Goal: Information Seeking & Learning: Find specific fact

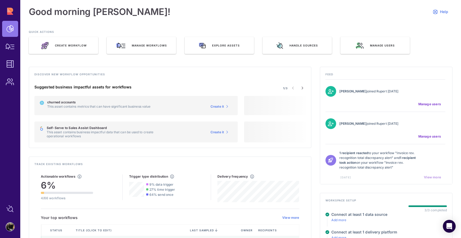
click at [436, 177] on div "Feed Sam Ephron joined Rupert 5 days ago Manage users Tomas Ortiz joined Rupert…" at bounding box center [386, 125] width 133 height 117
click at [433, 177] on div "Feed Sam Ephron joined Rupert 5 days ago Manage users Tomas Ortiz joined Rupert…" at bounding box center [386, 125] width 133 height 117
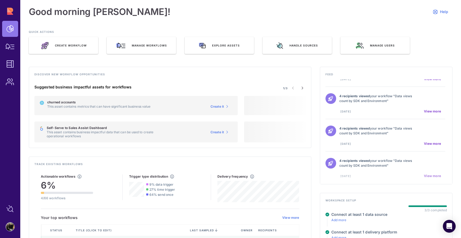
scroll to position [304, 0]
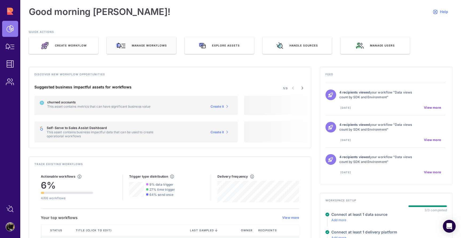
click at [128, 48] on div "Manage workflows" at bounding box center [141, 45] width 69 height 17
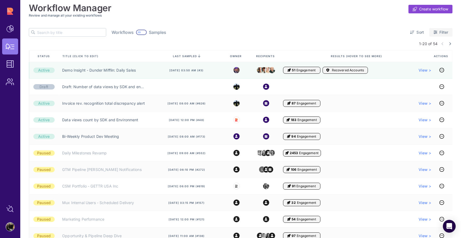
click at [437, 33] on icon at bounding box center [436, 32] width 4 height 4
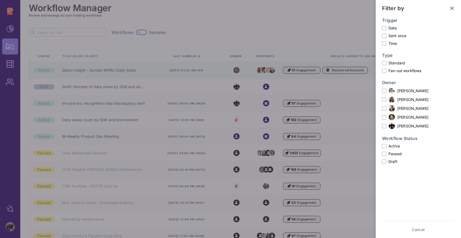
click at [450, 4] on div "Filter by" at bounding box center [418, 8] width 73 height 8
click at [452, 7] on icon at bounding box center [451, 8] width 5 height 5
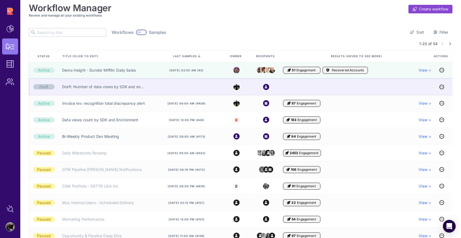
click at [170, 85] on div at bounding box center [188, 86] width 72 height 17
click at [303, 88] on div at bounding box center [357, 86] width 148 height 17
click at [443, 87] on icon at bounding box center [442, 87] width 5 height 0
click at [333, 86] on div at bounding box center [357, 86] width 148 height 17
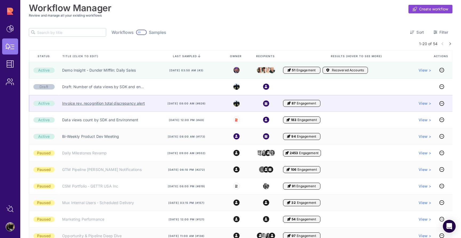
click at [121, 102] on link "Invoice rev. recognition total discrepancy alert" at bounding box center [103, 103] width 83 height 5
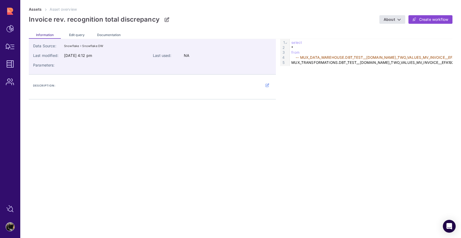
click at [318, 60] on div "MUX_TRANSFORMATIONS.DBT_TEST__[DOMAIN_NAME]_TWO_VALUES_MV_INVOICE__EFA192C5F10B…" at bounding box center [404, 62] width 228 height 5
copy div "MUX_TRANSFORMATIONS.DBT_TEST__[DOMAIN_NAME]_TWO_VALUES_MV_INVOICE__EFA192C5F10B…"
click at [322, 49] on div "*" at bounding box center [404, 47] width 228 height 5
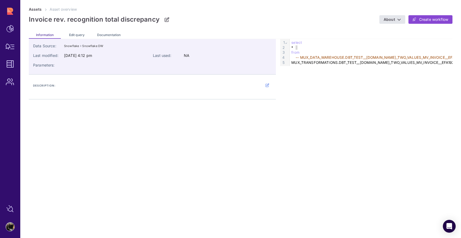
click at [322, 49] on div "*" at bounding box center [404, 47] width 228 height 5
click at [296, 46] on div "*" at bounding box center [404, 47] width 228 height 5
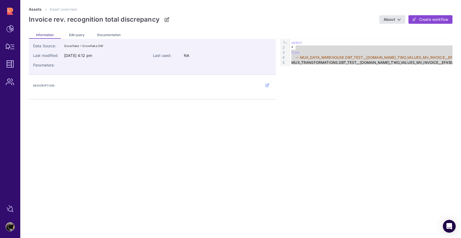
drag, startPoint x: 296, startPoint y: 46, endPoint x: 299, endPoint y: 70, distance: 24.5
click at [299, 70] on div "Data Source: Snowflake Snowflake DW Last modified: [DATE] 4:12 pm Last used: NA…" at bounding box center [241, 69] width 424 height 60
drag, startPoint x: 299, startPoint y: 70, endPoint x: 290, endPoint y: 38, distance: 32.9
click at [290, 39] on div "Data Source: Snowflake Snowflake DW Last modified: [DATE] 4:12 pm Last used: NA…" at bounding box center [241, 138] width 424 height 199
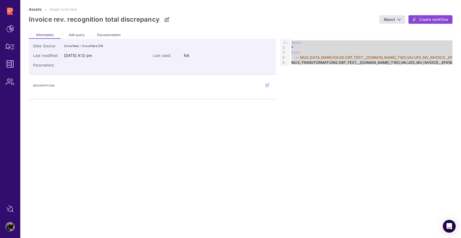
copy div "select * from -- MUX_DATA_WAREHOUSE.DBT_TEST__[DOMAIN_NAME]_TWO_VALUES_MV_INVOI…"
click at [128, 19] on p "Invoice rev. recognition total discrepancy" at bounding box center [94, 19] width 131 height 8
